Goal: Task Accomplishment & Management: Complete application form

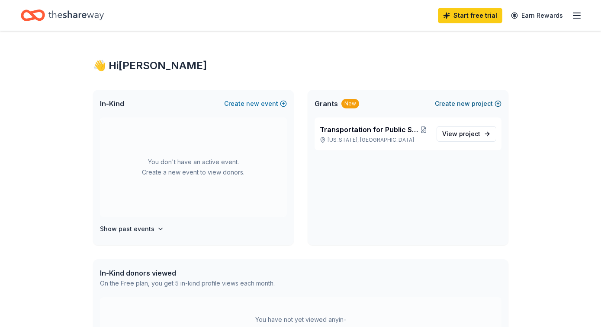
click at [466, 107] on span "new" at bounding box center [463, 104] width 13 height 10
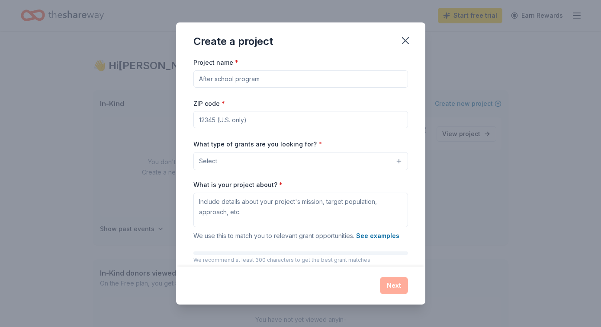
click at [335, 79] on input "Project name *" at bounding box center [300, 78] width 214 height 17
type input "Arts Education"
click at [291, 119] on input "ZIP code *" at bounding box center [300, 119] width 214 height 17
type input "20002"
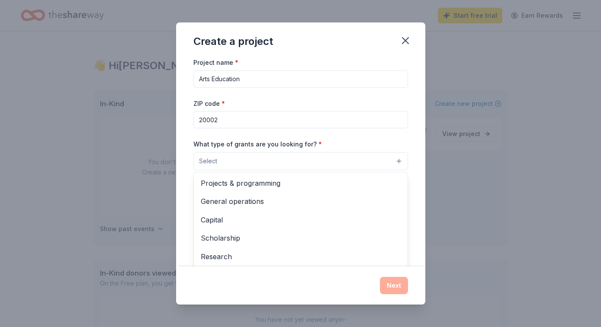
click at [214, 160] on span "Select" at bounding box center [208, 161] width 18 height 10
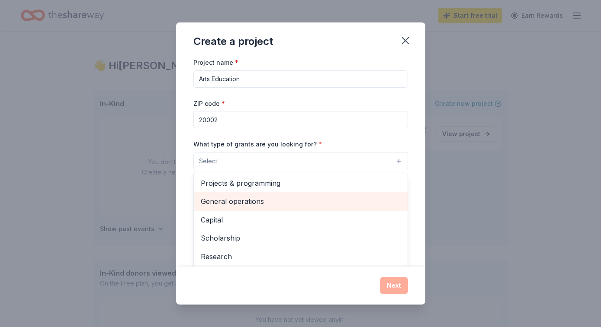
click at [230, 200] on span "General operations" at bounding box center [301, 201] width 200 height 11
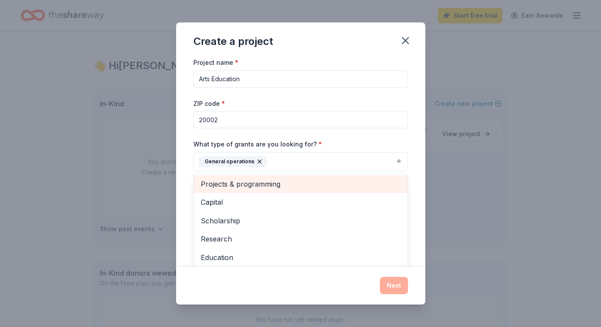
click at [293, 178] on div "Projects & programming" at bounding box center [301, 184] width 214 height 18
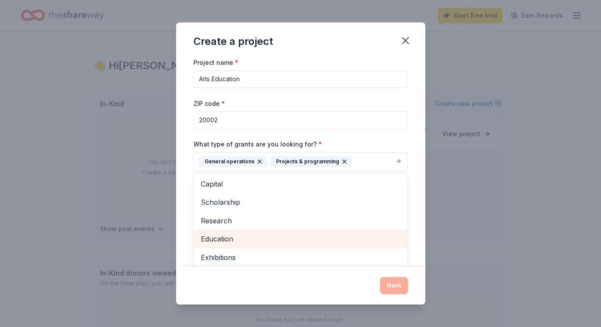
click at [236, 240] on span "Education" at bounding box center [301, 238] width 200 height 11
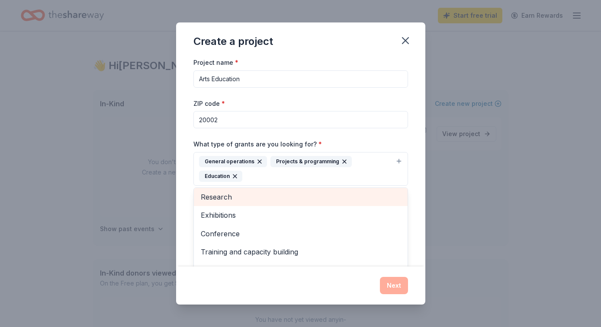
scroll to position [47, 0]
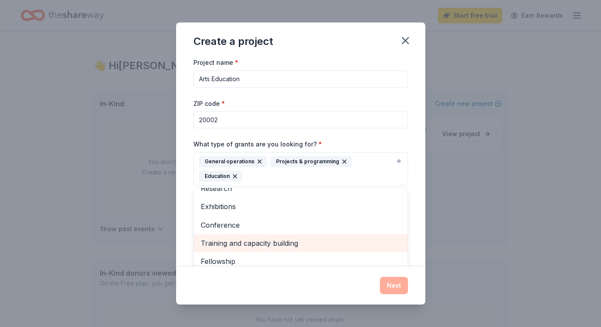
click at [236, 240] on span "Training and capacity building" at bounding box center [301, 243] width 200 height 11
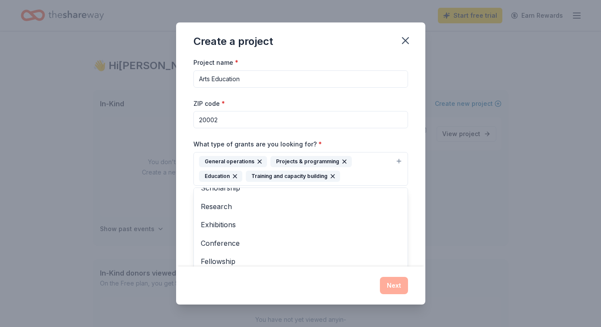
click at [188, 182] on div "Project name * Arts Education ZIP code * 20002 What type of grants are you look…" at bounding box center [300, 162] width 249 height 210
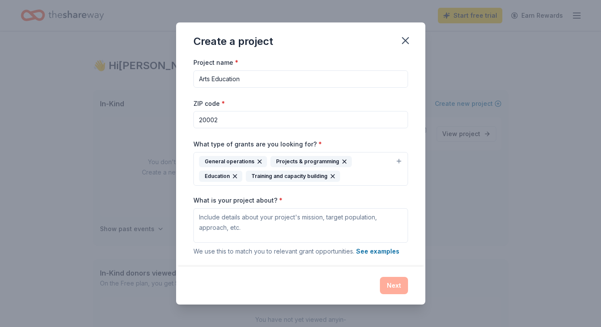
scroll to position [32, 0]
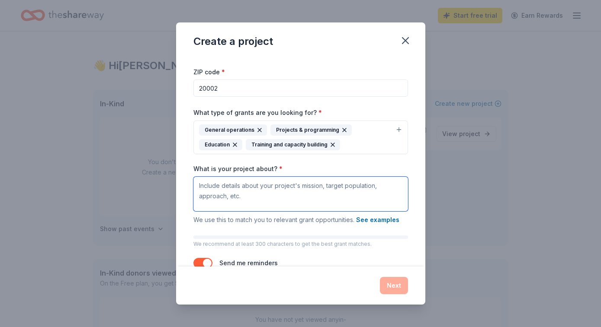
click at [233, 207] on textarea "What is your project about? *" at bounding box center [300, 194] width 214 height 35
paste textarea "DC Collaborative is on a mission to provide equitable access to arts and humani…"
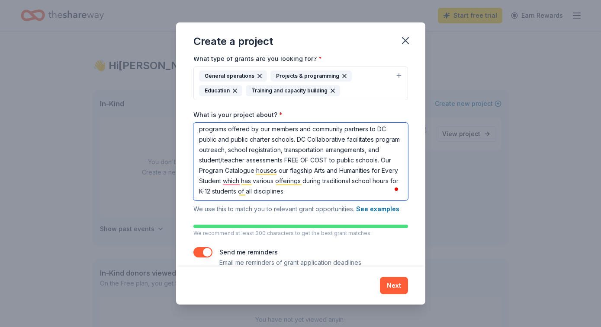
scroll to position [100, 0]
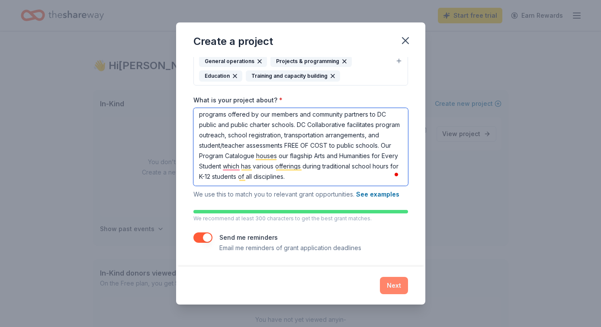
type textarea "DC Collaborative is on a mission to provide equitable access to arts and humani…"
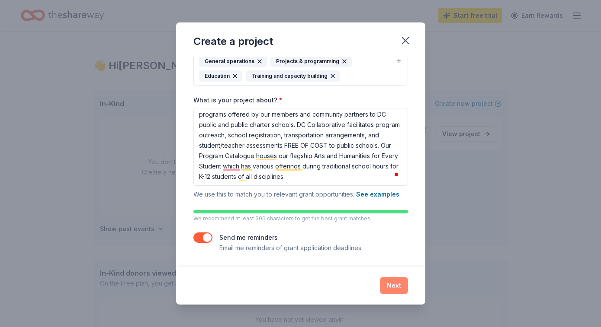
click at [396, 284] on button "Next" at bounding box center [394, 285] width 28 height 17
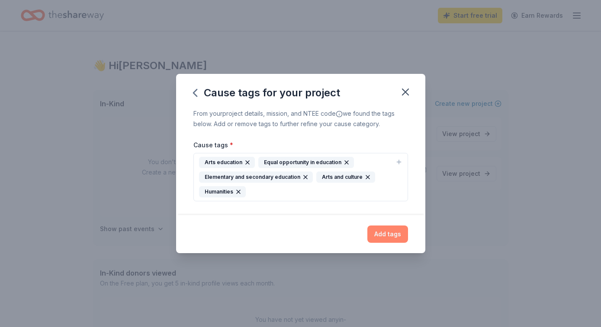
click at [376, 233] on button "Add tags" at bounding box center [387, 234] width 41 height 17
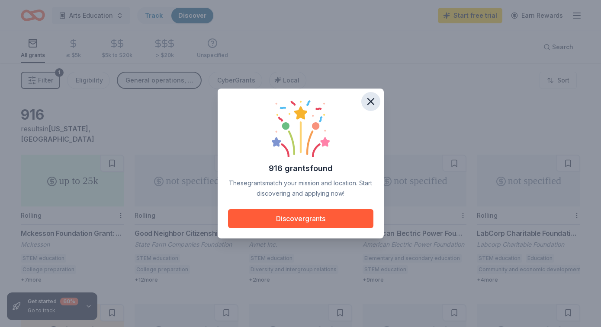
click at [374, 95] on button "button" at bounding box center [370, 101] width 19 height 19
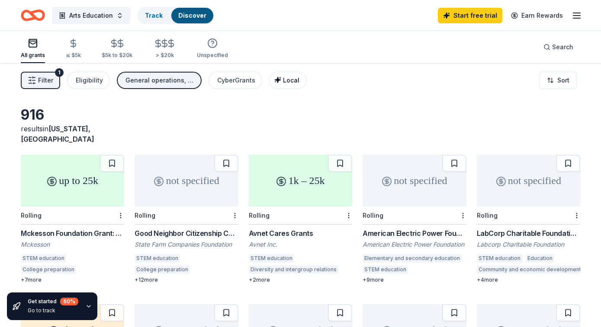
click at [295, 88] on button "Local" at bounding box center [287, 80] width 37 height 17
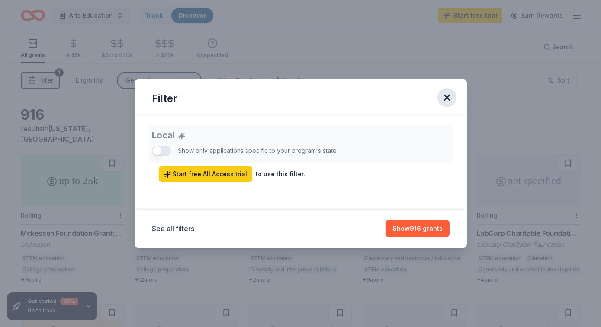
click at [452, 94] on icon "button" at bounding box center [447, 98] width 12 height 12
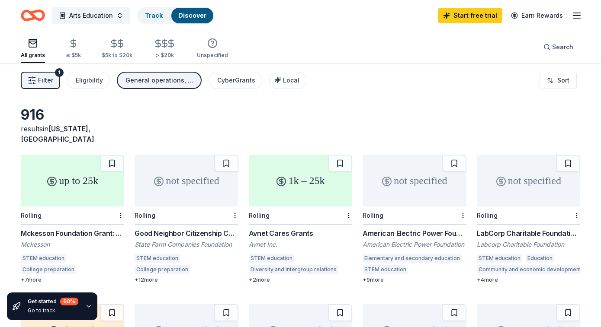
click at [43, 81] on span "Filter" at bounding box center [45, 80] width 15 height 10
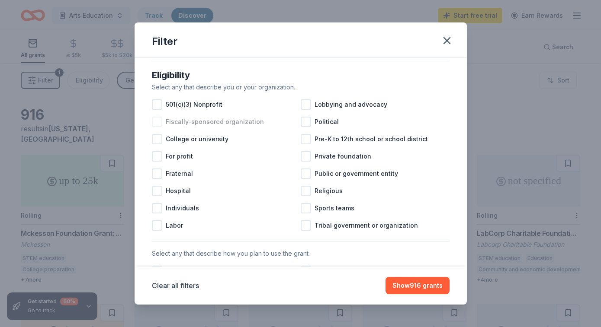
scroll to position [83, 0]
click at [156, 99] on div at bounding box center [157, 104] width 10 height 10
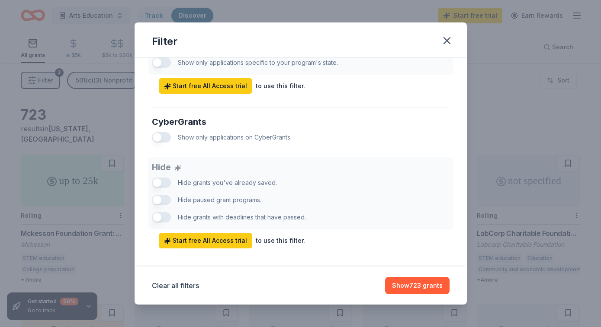
scroll to position [525, 0]
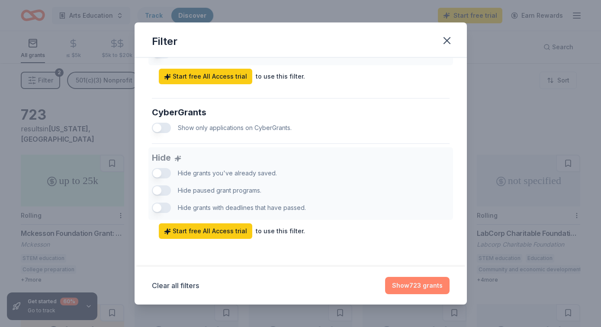
click at [408, 284] on button "Show 723 grants" at bounding box center [417, 285] width 64 height 17
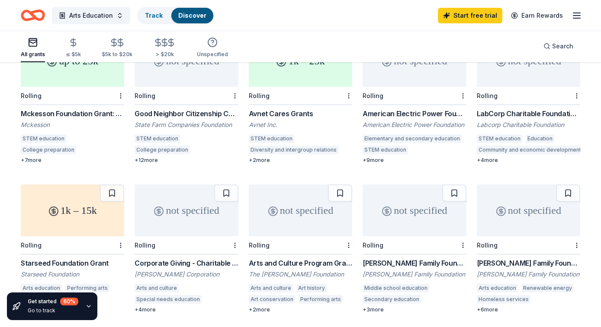
scroll to position [121, 0]
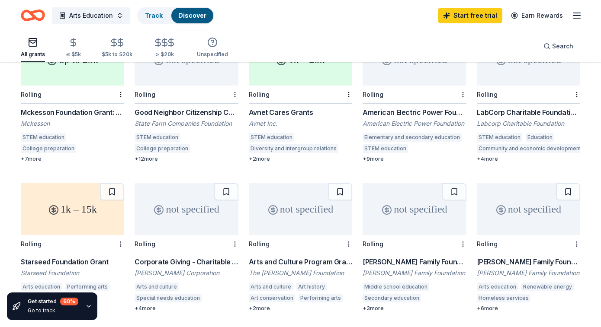
click at [290, 212] on div "not specified" at bounding box center [300, 209] width 103 height 52
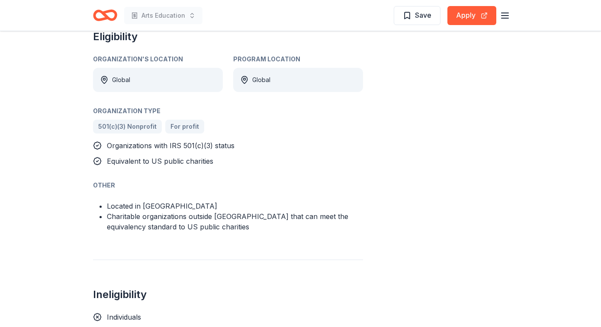
scroll to position [520, 0]
